Goal: Task Accomplishment & Management: Manage account settings

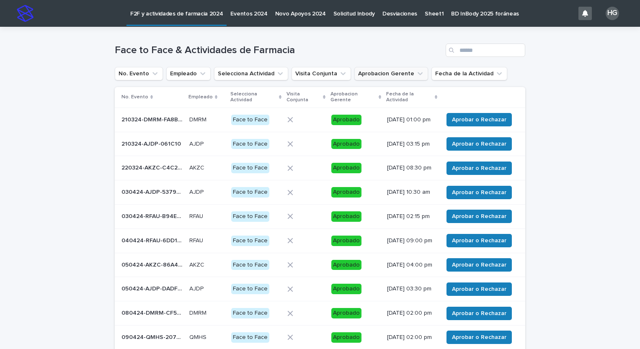
click at [393, 71] on button "Aprobacion Gerente" at bounding box center [391, 73] width 74 height 13
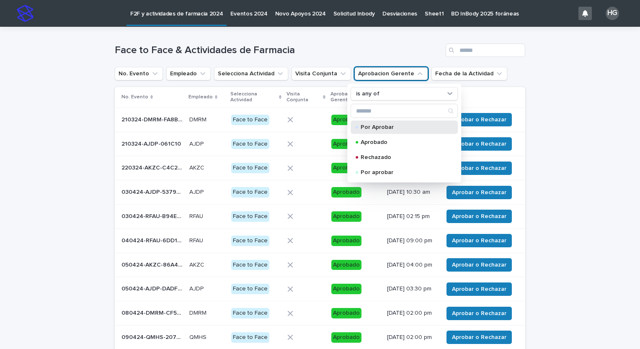
click at [400, 126] on p "Por Aprobar" at bounding box center [403, 127] width 84 height 6
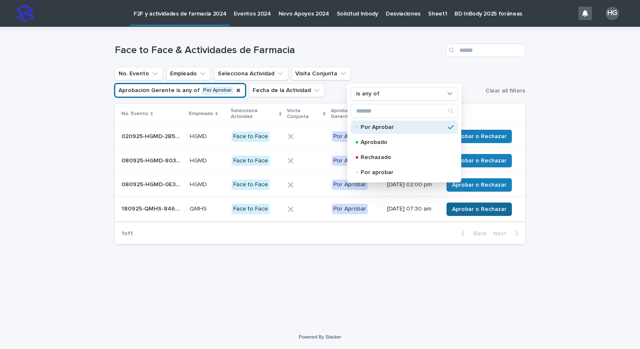
click at [471, 214] on span "Aprobar o Rechazar" at bounding box center [479, 209] width 54 height 8
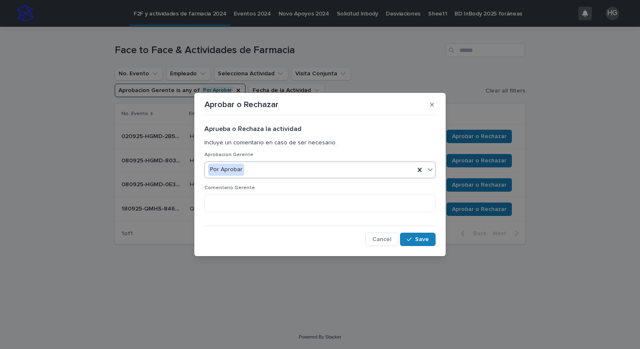
click at [335, 169] on div "Por Aprobar" at bounding box center [310, 170] width 210 height 14
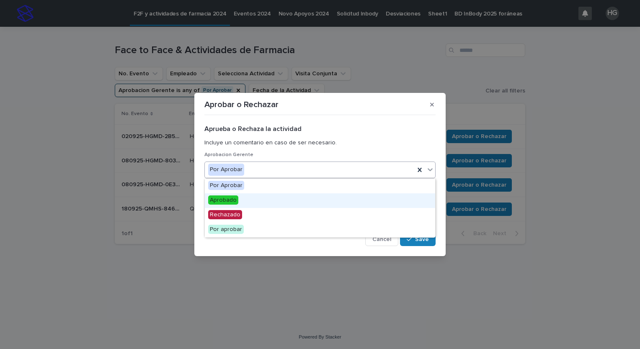
click at [314, 198] on div "Aprobado" at bounding box center [320, 200] width 230 height 15
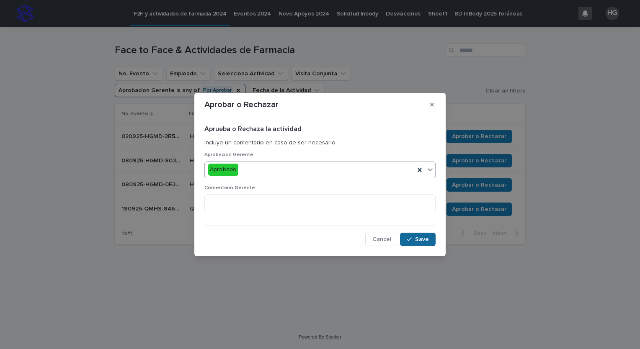
click at [422, 239] on span "Save" at bounding box center [422, 240] width 14 height 6
